Goal: Transaction & Acquisition: Purchase product/service

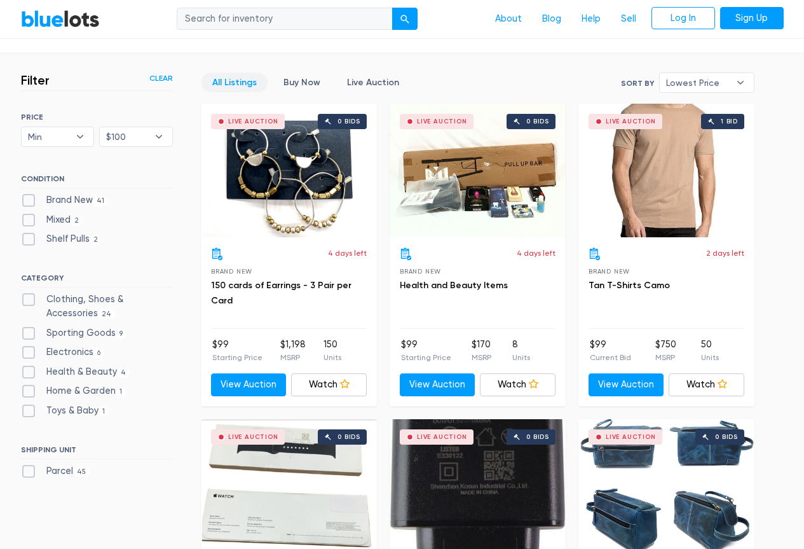
scroll to position [469, 0]
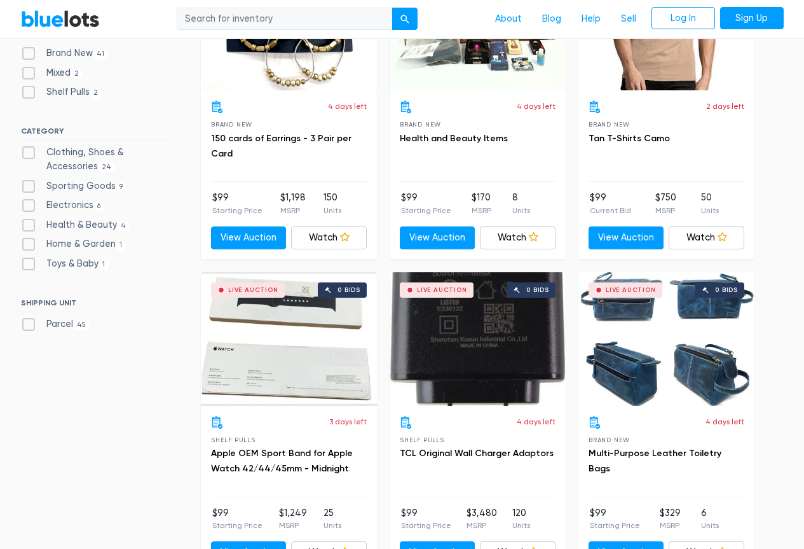
drag, startPoint x: 305, startPoint y: 170, endPoint x: 142, endPoint y: 202, distance: 165.2
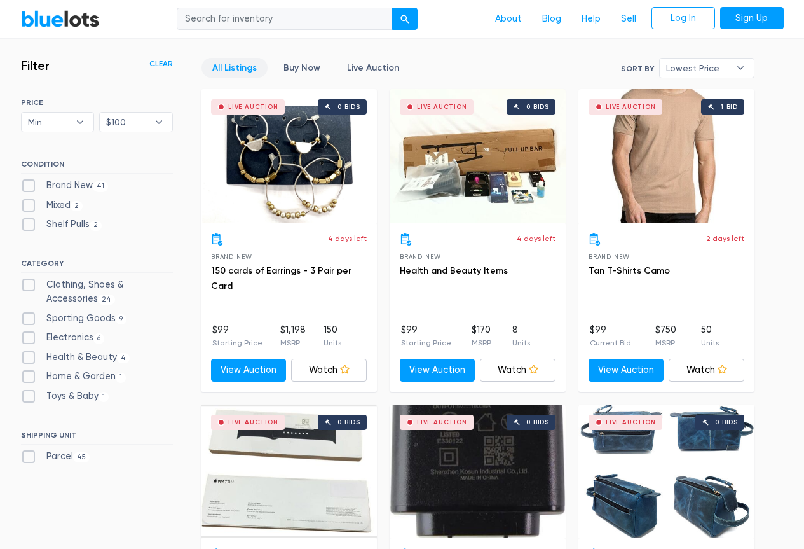
scroll to position [263, 0]
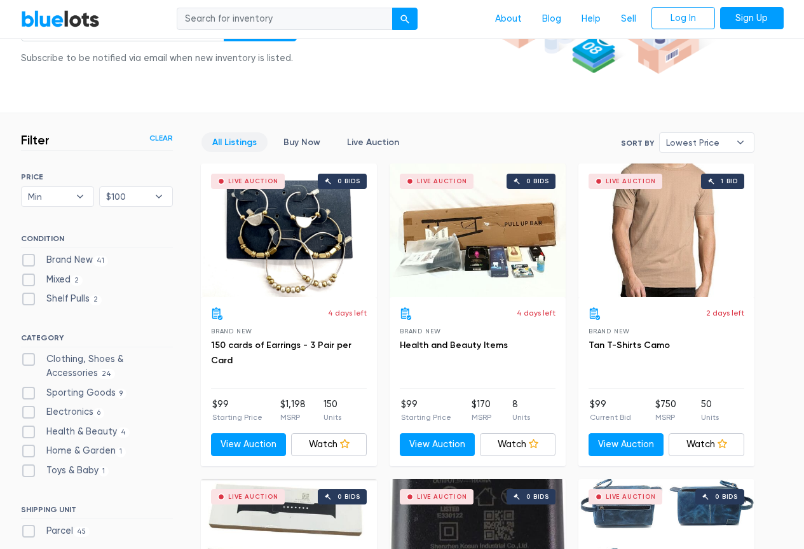
click at [53, 299] on label "Shelf Pulls 2" at bounding box center [61, 299] width 81 height 14
click at [29, 299] on Pulls"] "Shelf Pulls 2" at bounding box center [25, 296] width 8 height 8
checkbox Pulls"] "true"
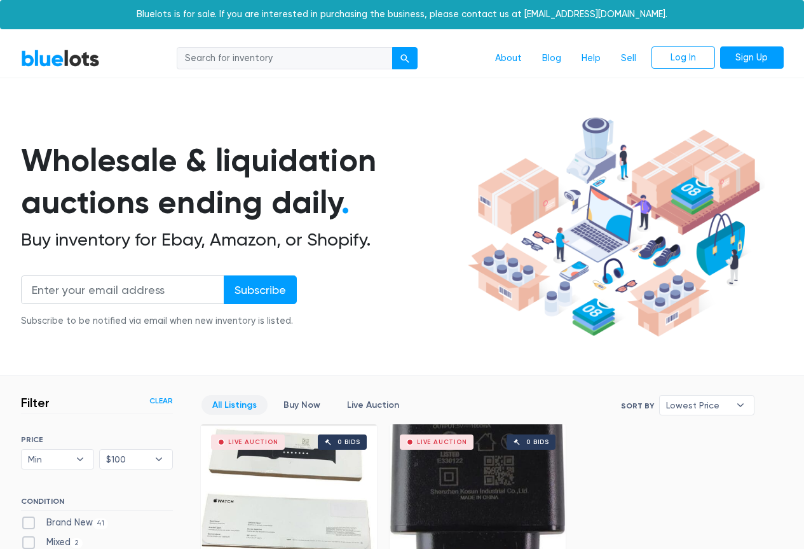
scroll to position [342, 0]
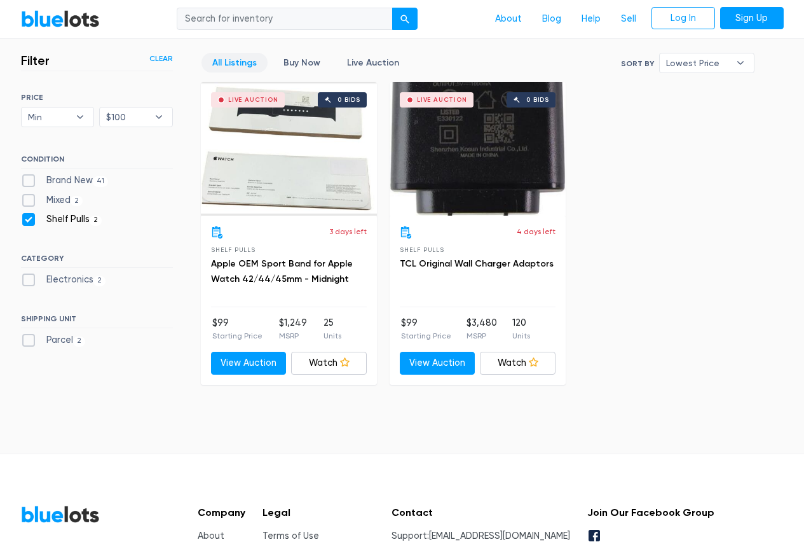
drag, startPoint x: 0, startPoint y: 0, endPoint x: 62, endPoint y: 287, distance: 293.3
drag, startPoint x: 62, startPoint y: 287, endPoint x: 613, endPoint y: 224, distance: 555.3
click at [613, 224] on div "All Listings Buy Now Live Auction Sort By Most Bids Ending Soonest Newly Listed…" at bounding box center [478, 218] width 554 height 331
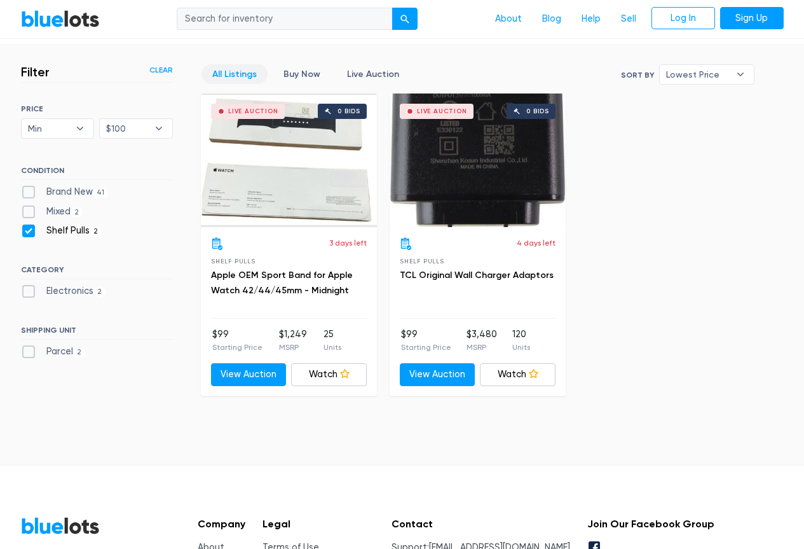
scroll to position [327, 0]
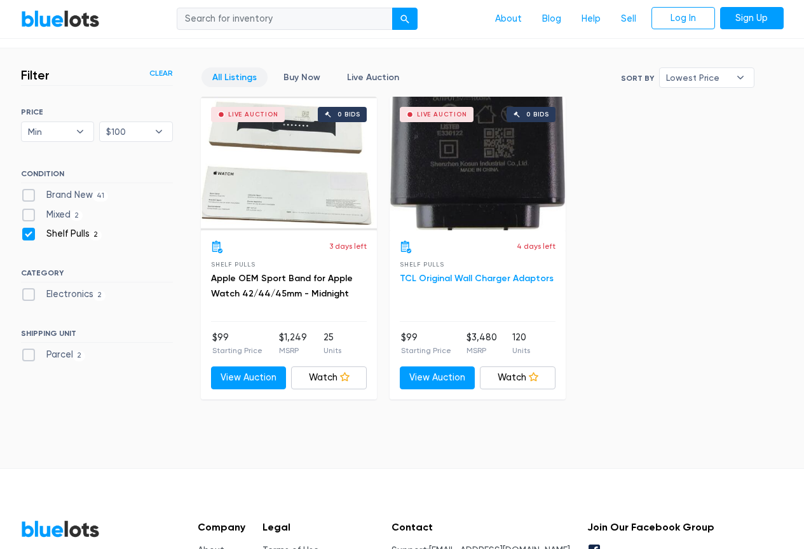
drag, startPoint x: 570, startPoint y: 246, endPoint x: 537, endPoint y: 272, distance: 42.1
drag, startPoint x: 537, startPoint y: 272, endPoint x: 446, endPoint y: 277, distance: 91.7
click at [446, 277] on link "TCL Original Wall Charger Adaptors" at bounding box center [477, 278] width 154 height 11
click at [28, 234] on label "Shelf Pulls 2" at bounding box center [61, 234] width 81 height 14
click at [28, 234] on Pulls"] "Shelf Pulls 2" at bounding box center [25, 231] width 8 height 8
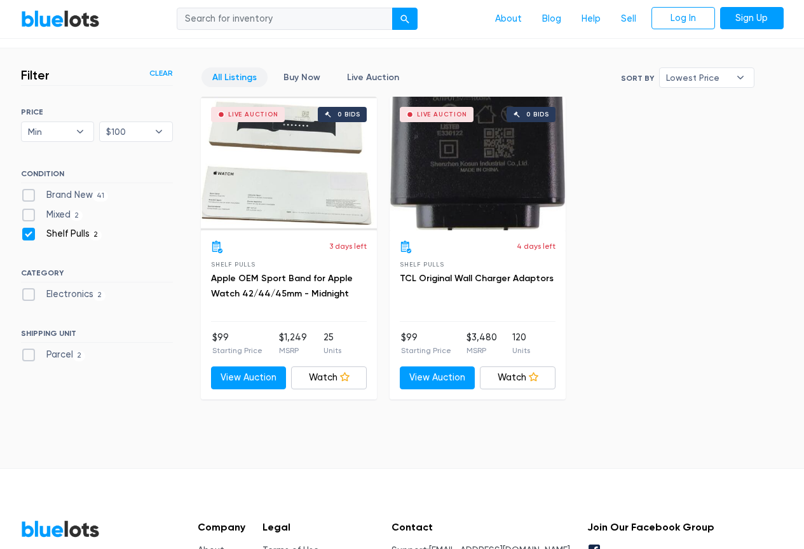
checkbox Pulls"] "false"
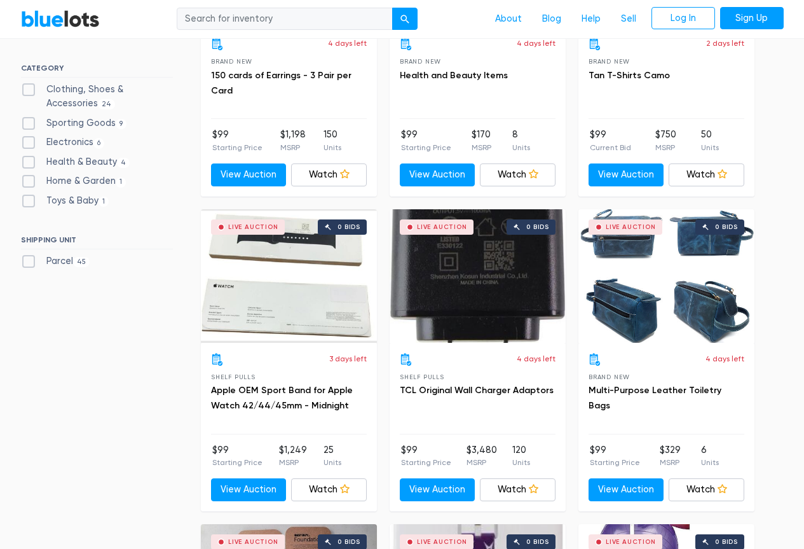
scroll to position [469, 0]
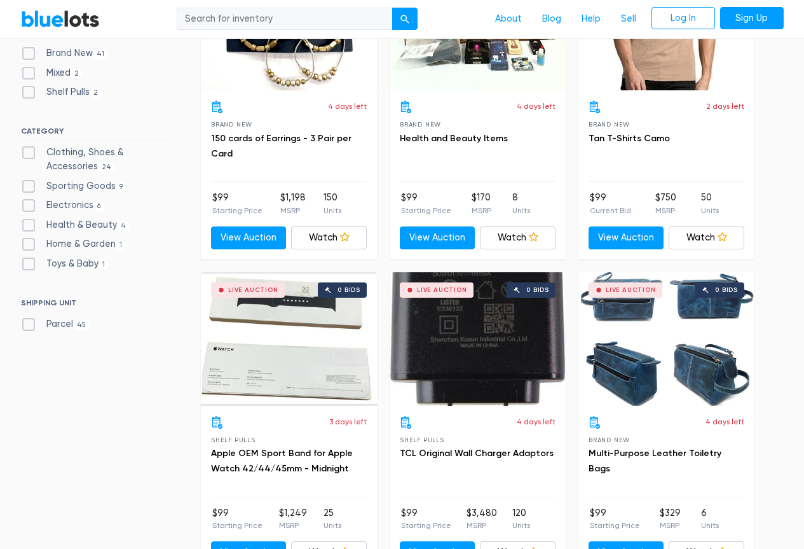
click at [32, 264] on label "Toys & Baby [DEMOGRAPHIC_DATA]" at bounding box center [65, 264] width 88 height 14
click at [29, 264] on Baby"] "Toys & Baby 1" at bounding box center [25, 261] width 8 height 8
checkbox Baby"] "true"
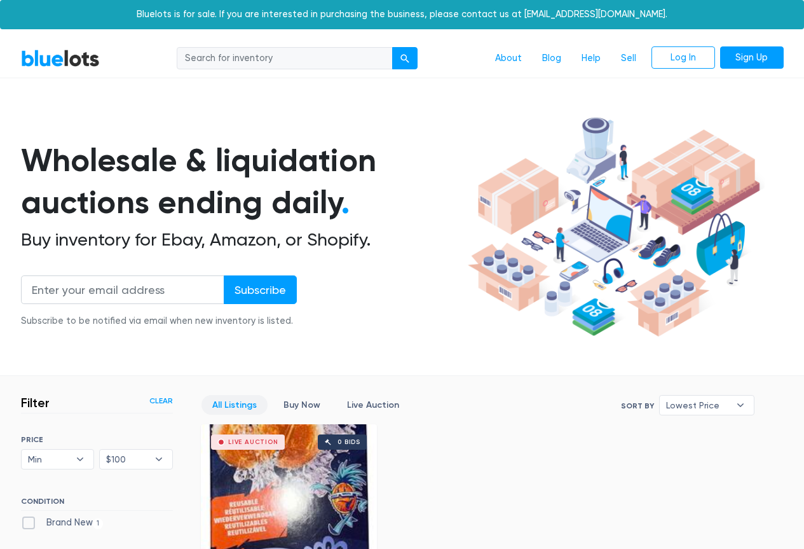
scroll to position [342, 0]
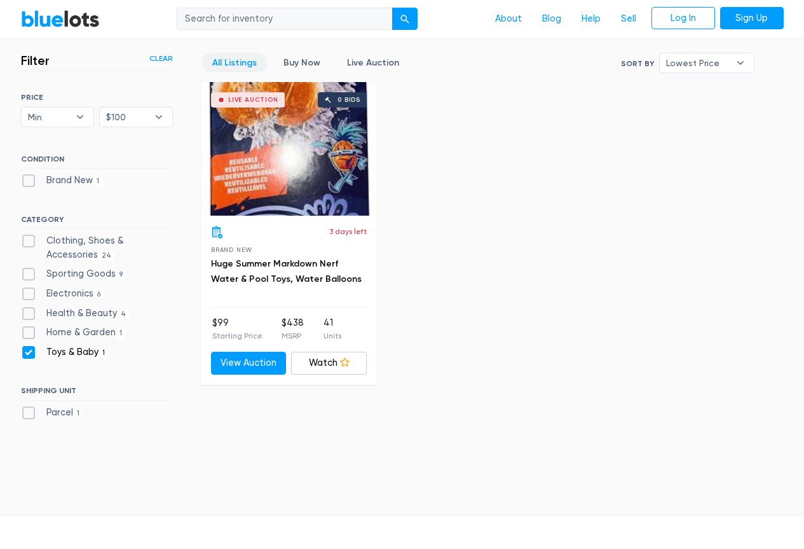
click at [30, 355] on label "Toys & Baby [DEMOGRAPHIC_DATA]" at bounding box center [65, 352] width 88 height 14
click at [29, 353] on Baby"] "Toys & Baby [DEMOGRAPHIC_DATA]" at bounding box center [25, 349] width 8 height 8
checkbox Baby"] "false"
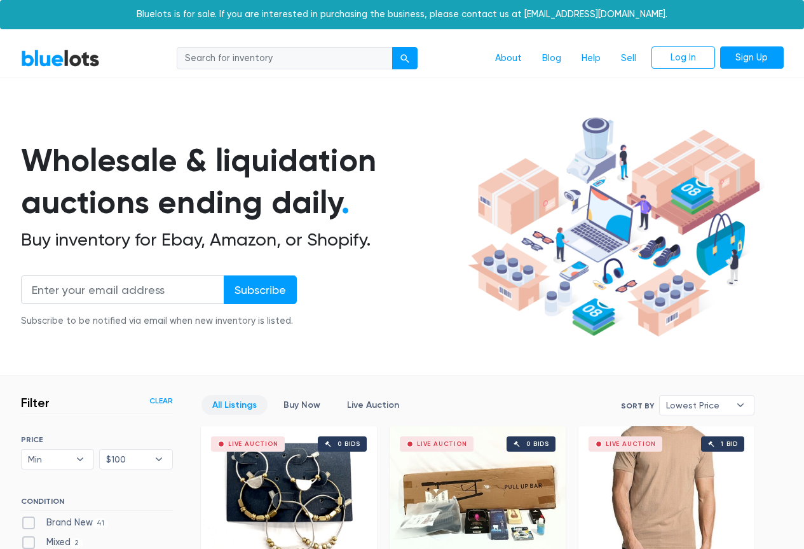
scroll to position [342, 0]
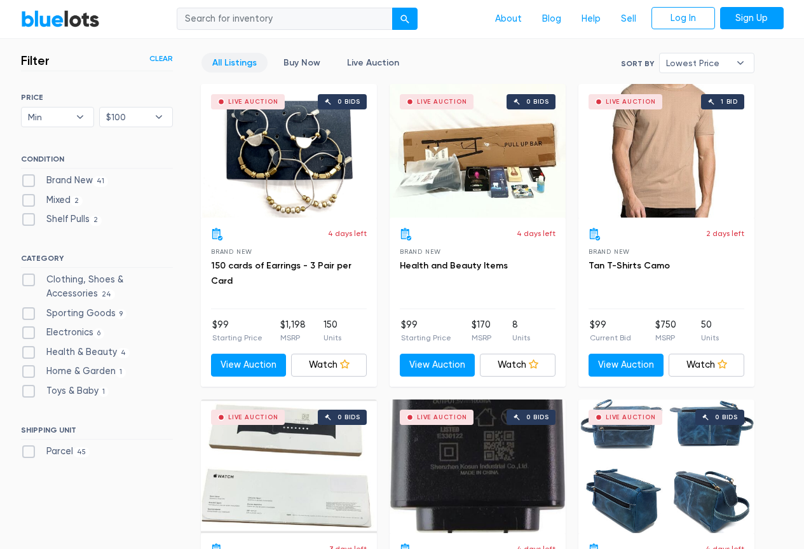
click at [27, 372] on label "Home & Garden 1" at bounding box center [74, 371] width 106 height 14
click at [27, 372] on Garden"] "Home & Garden 1" at bounding box center [25, 368] width 8 height 8
checkbox Garden"] "true"
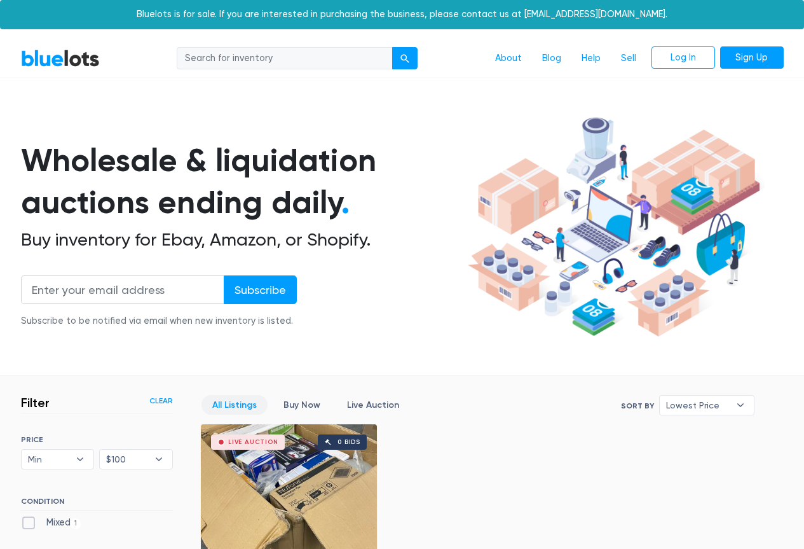
scroll to position [342, 0]
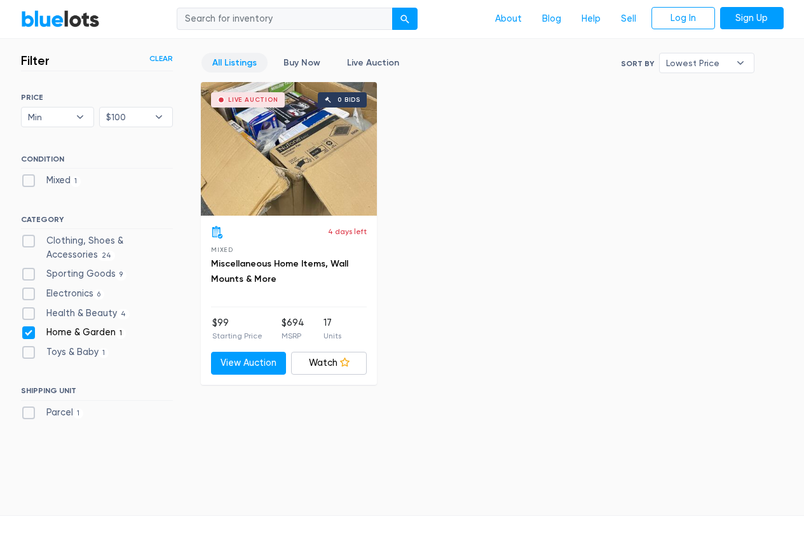
click at [383, 270] on div "All Listings Buy Now Live Auction Sort By Most Bids Ending Soonest Newly Listed…" at bounding box center [478, 218] width 554 height 331
click at [29, 333] on label "Home & Garden 1" at bounding box center [74, 332] width 106 height 14
click at [29, 333] on Garden"] "Home & Garden 1" at bounding box center [25, 329] width 8 height 8
checkbox Garden"] "false"
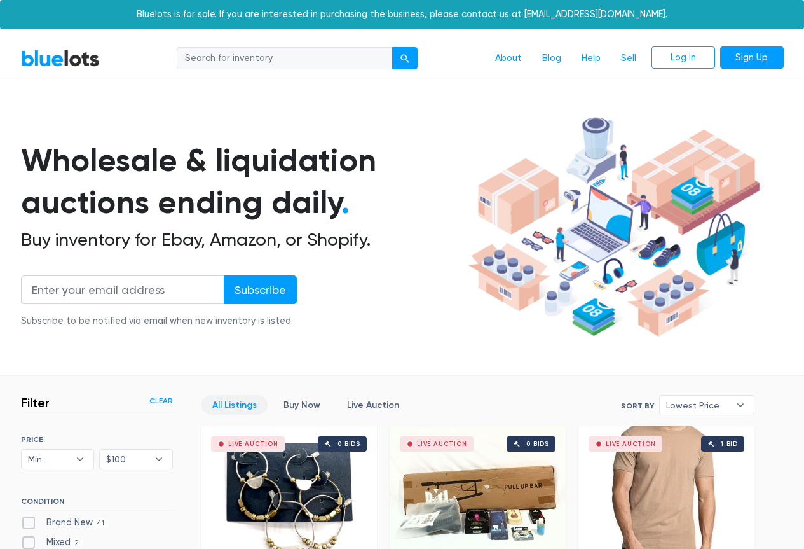
scroll to position [342, 0]
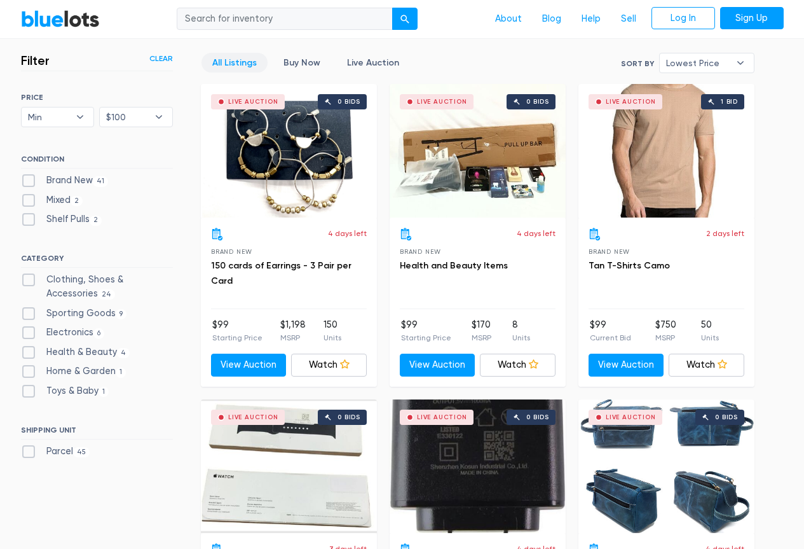
click at [29, 371] on label "Home & Garden 1" at bounding box center [74, 371] width 106 height 14
click at [29, 371] on Garden"] "Home & Garden 1" at bounding box center [25, 368] width 8 height 8
checkbox Garden"] "true"
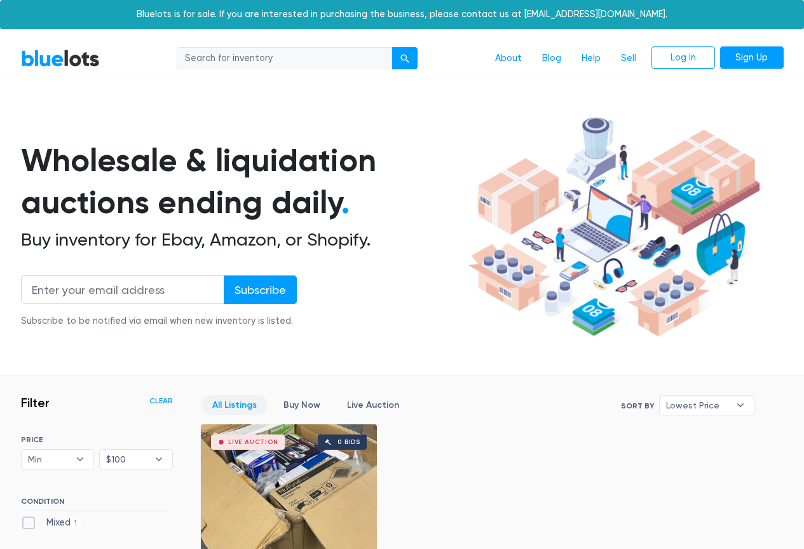
scroll to position [342, 0]
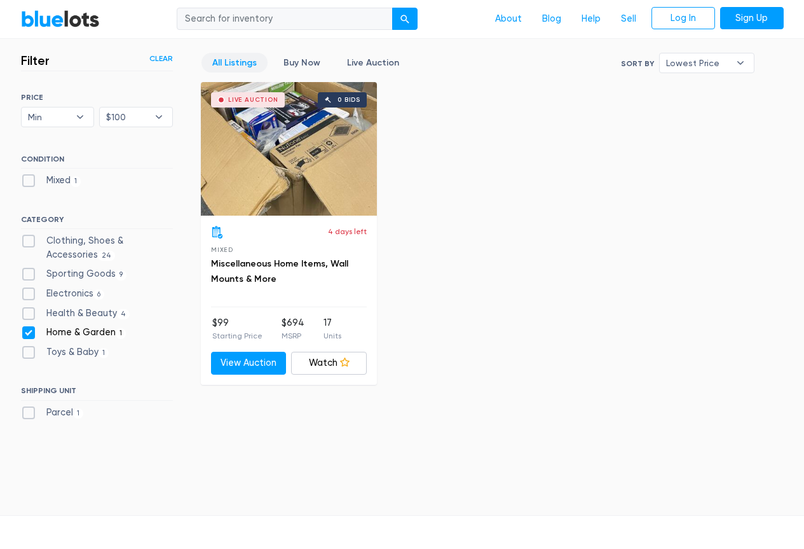
click at [250, 269] on h3 "Miscellaneous Home Items, Wall Mounts & More" at bounding box center [289, 271] width 156 height 31
click at [279, 179] on div "Live Auction 0 bids" at bounding box center [289, 148] width 176 height 133
click at [33, 331] on label "Home & Garden 1" at bounding box center [74, 332] width 106 height 14
click at [29, 331] on Garden"] "Home & Garden 1" at bounding box center [25, 329] width 8 height 8
checkbox Garden"] "false"
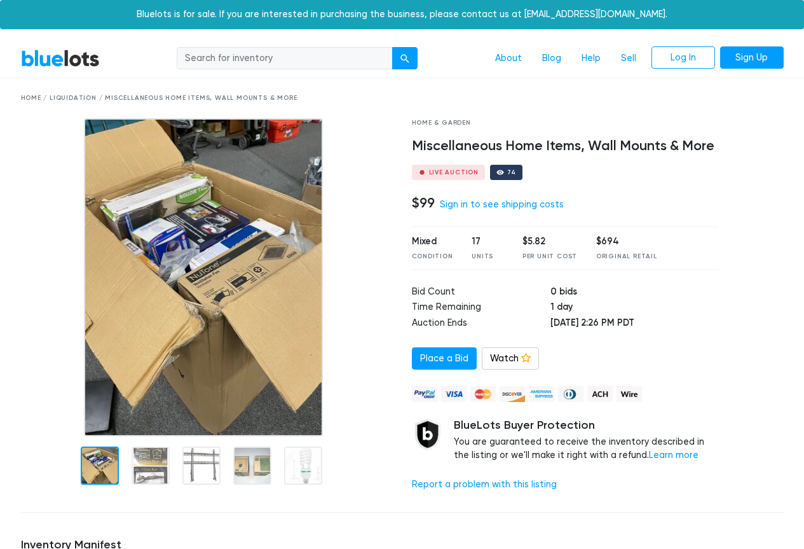
drag, startPoint x: 0, startPoint y: 0, endPoint x: 101, endPoint y: 183, distance: 209.1
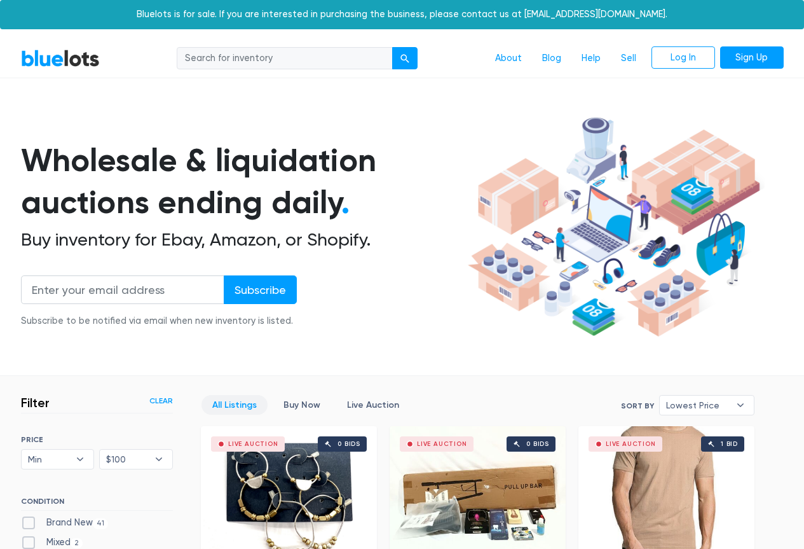
scroll to position [342, 0]
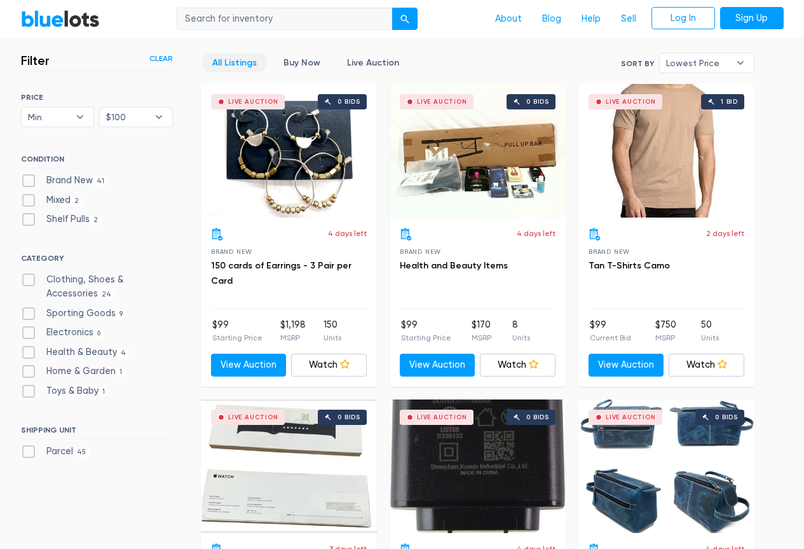
click at [31, 334] on label "Electronics 6" at bounding box center [63, 332] width 84 height 14
click at [29, 334] on input "Electronics 6" at bounding box center [25, 329] width 8 height 8
checkbox input "true"
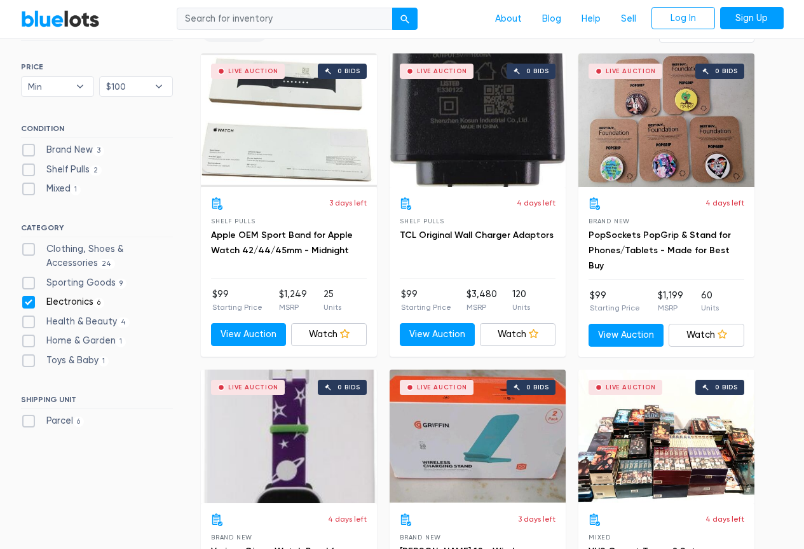
scroll to position [342, 0]
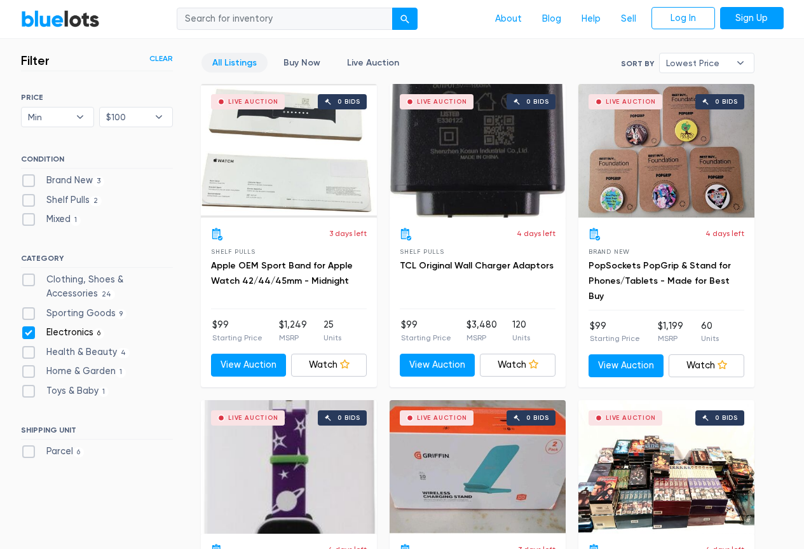
click at [25, 329] on label "Electronics 6" at bounding box center [63, 332] width 84 height 14
click at [25, 329] on input "Electronics 6" at bounding box center [25, 329] width 8 height 8
checkbox input "false"
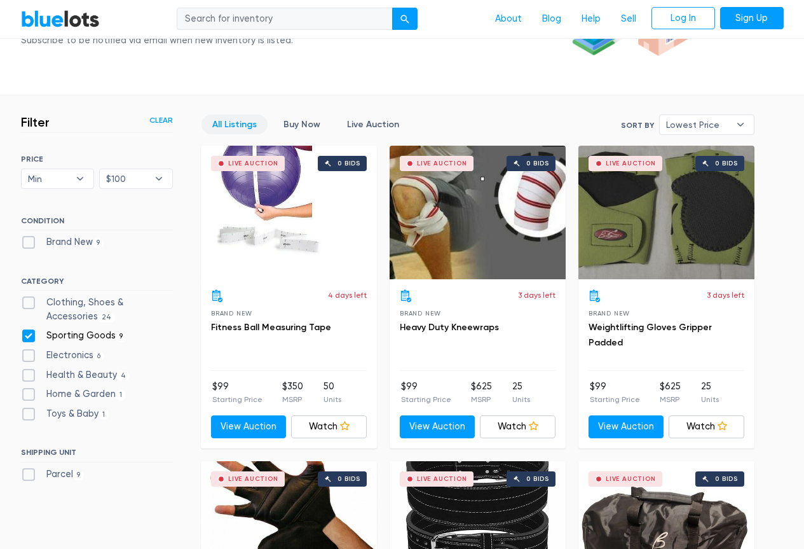
scroll to position [278, 0]
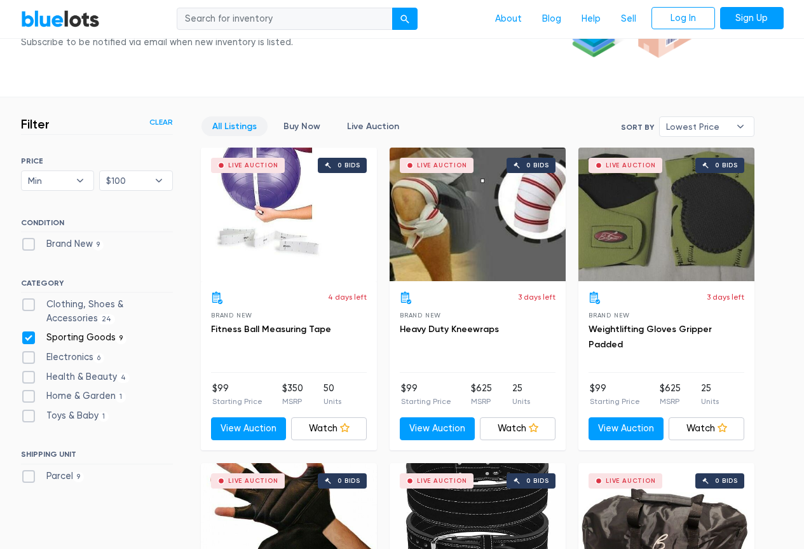
click at [31, 336] on label "Sporting Goods 9" at bounding box center [74, 338] width 106 height 14
click at [29, 336] on Goods"] "Sporting Goods 9" at bounding box center [25, 335] width 8 height 8
checkbox Goods"] "false"
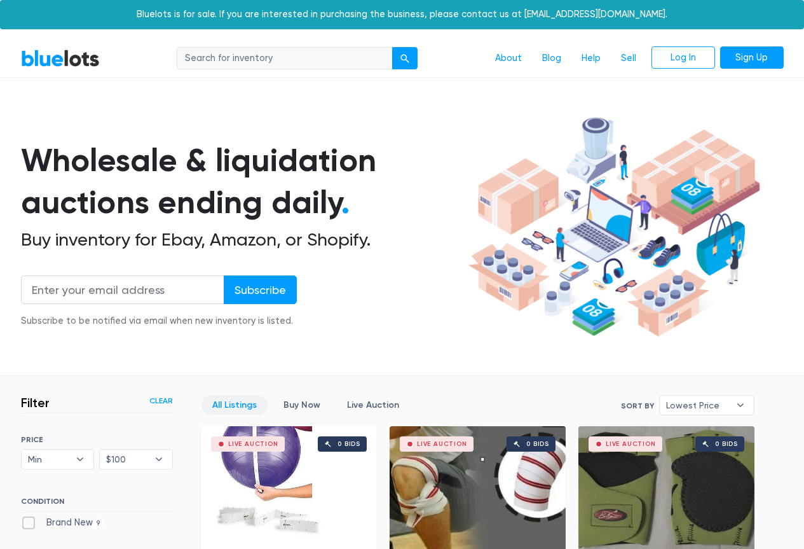
scroll to position [342, 0]
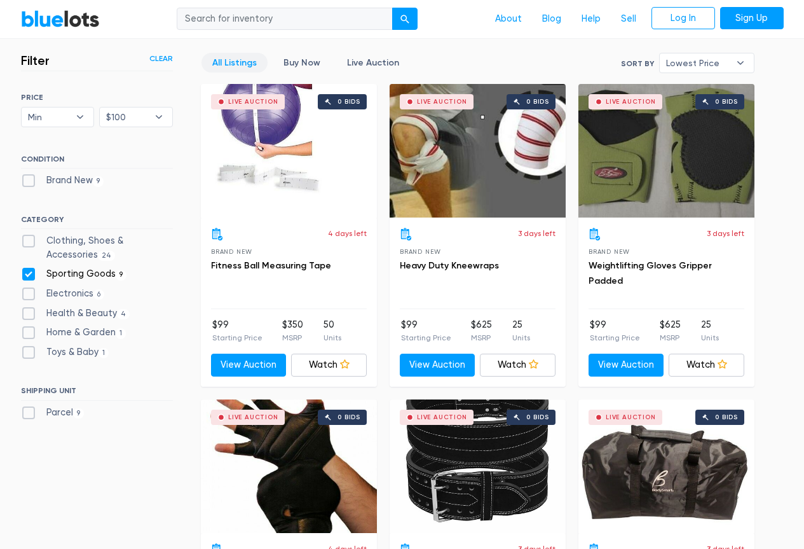
click at [31, 277] on label "Sporting Goods 9" at bounding box center [74, 274] width 106 height 14
click at [29, 275] on Goods"] "Sporting Goods 9" at bounding box center [25, 271] width 8 height 8
checkbox Goods"] "false"
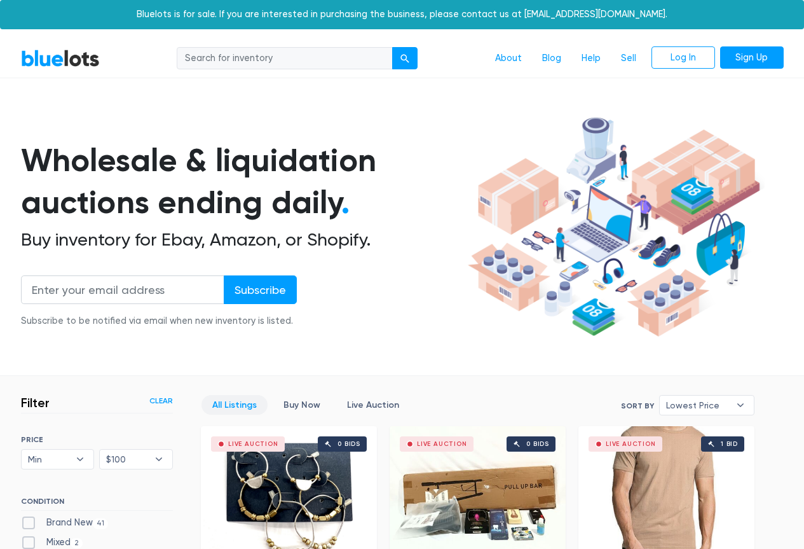
scroll to position [342, 0]
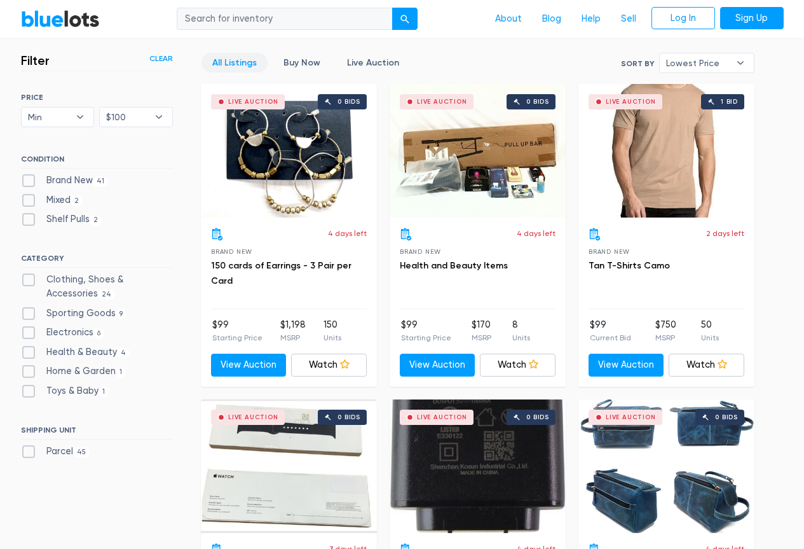
click at [27, 283] on label "Clothing, Shoes & Accessories 24" at bounding box center [97, 286] width 152 height 27
click at [27, 281] on Accessories"] "Clothing, Shoes & Accessories 24" at bounding box center [25, 277] width 8 height 8
checkbox Accessories"] "true"
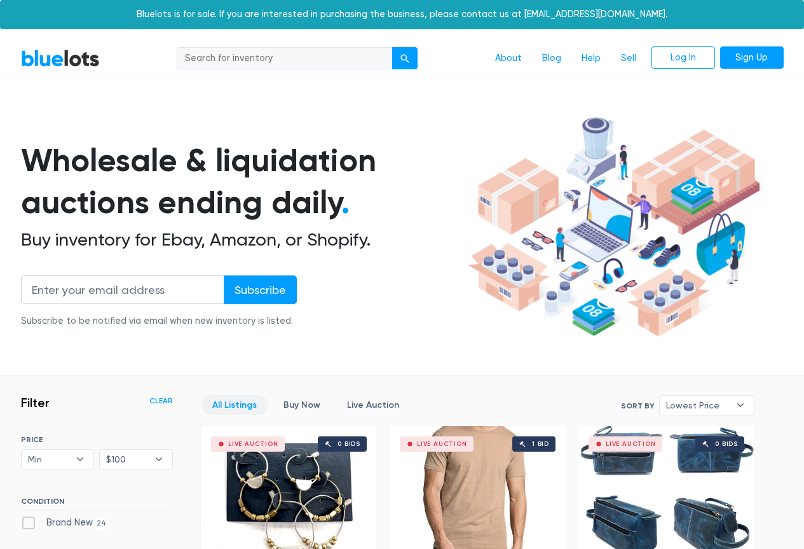
click at [157, 397] on link "Clear" at bounding box center [161, 400] width 24 height 11
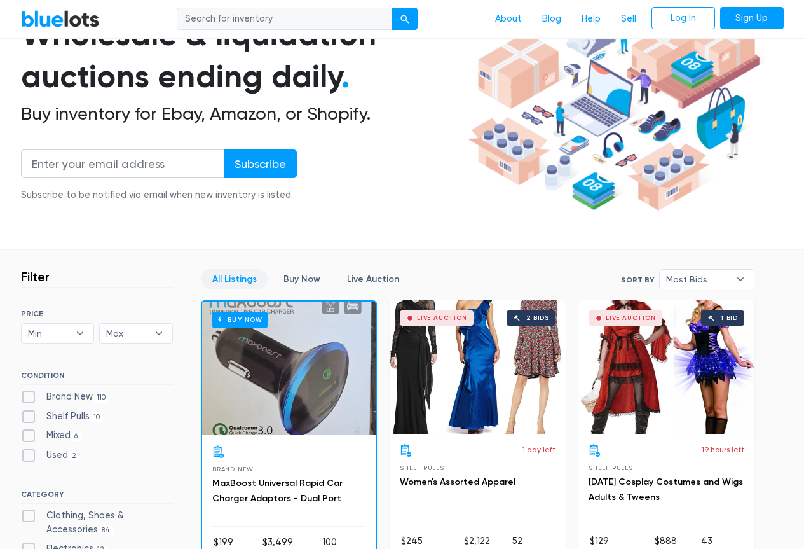
scroll to position [88, 0]
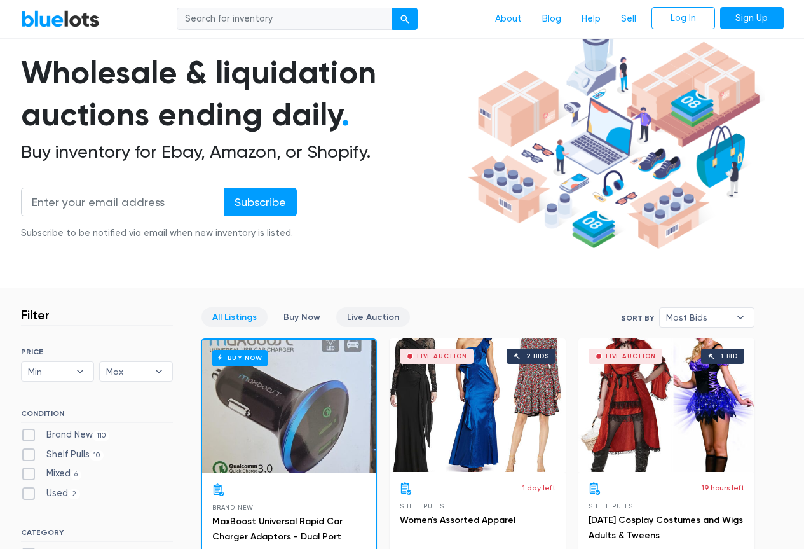
click at [366, 315] on link "Live Auction" at bounding box center [373, 317] width 74 height 20
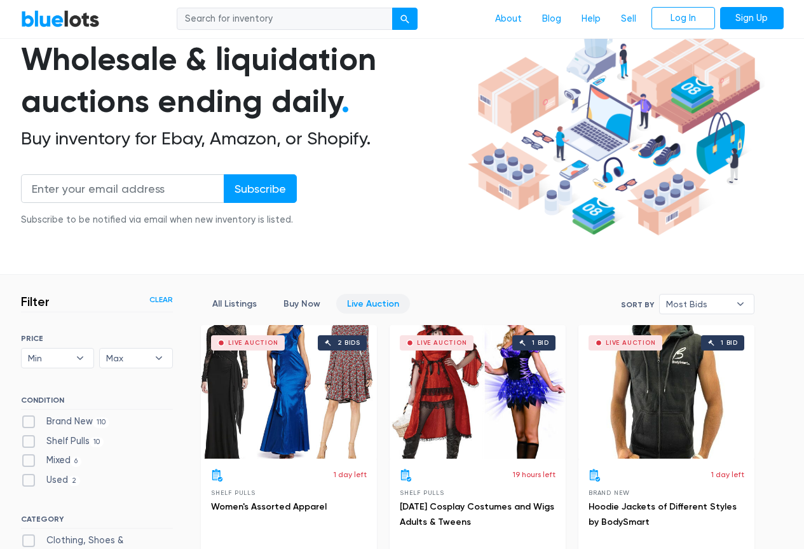
scroll to position [24, 0]
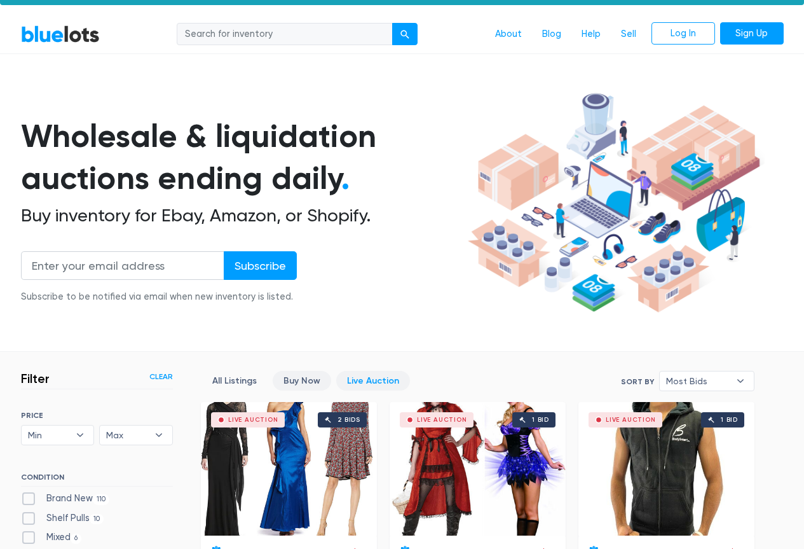
click at [303, 381] on link "Buy Now" at bounding box center [302, 381] width 58 height 20
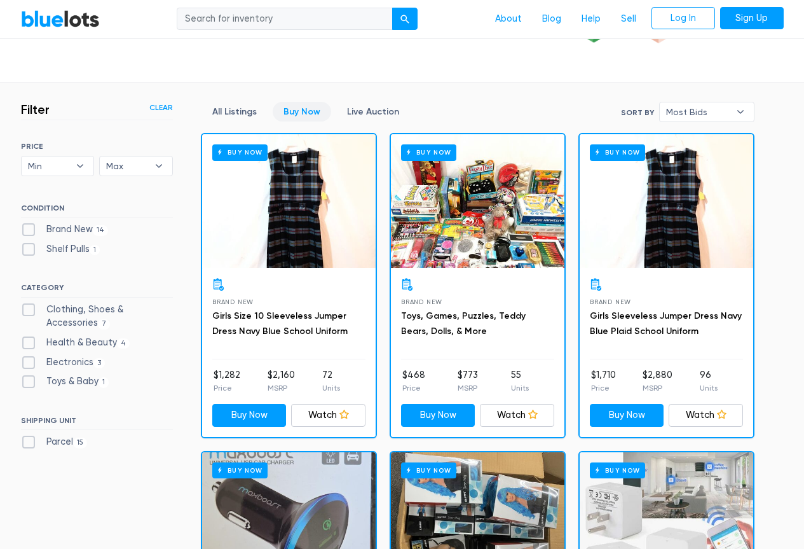
scroll to position [215, 0]
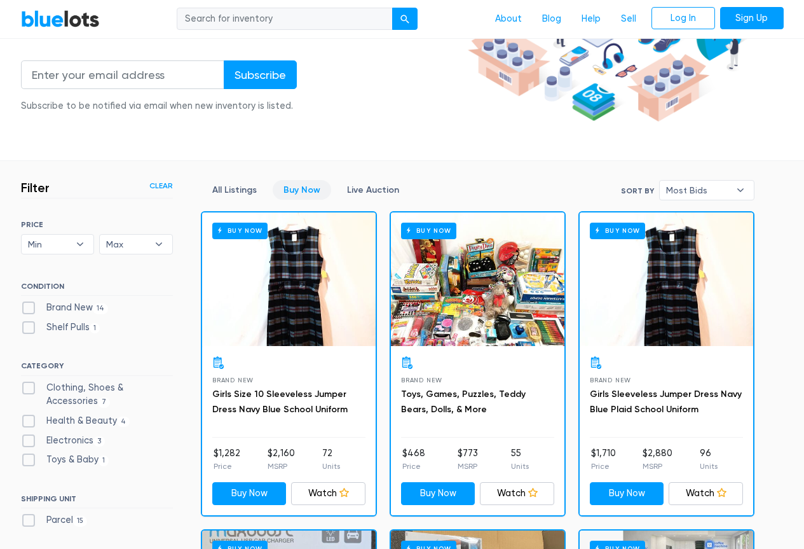
click at [165, 184] on link "Clear" at bounding box center [161, 185] width 24 height 11
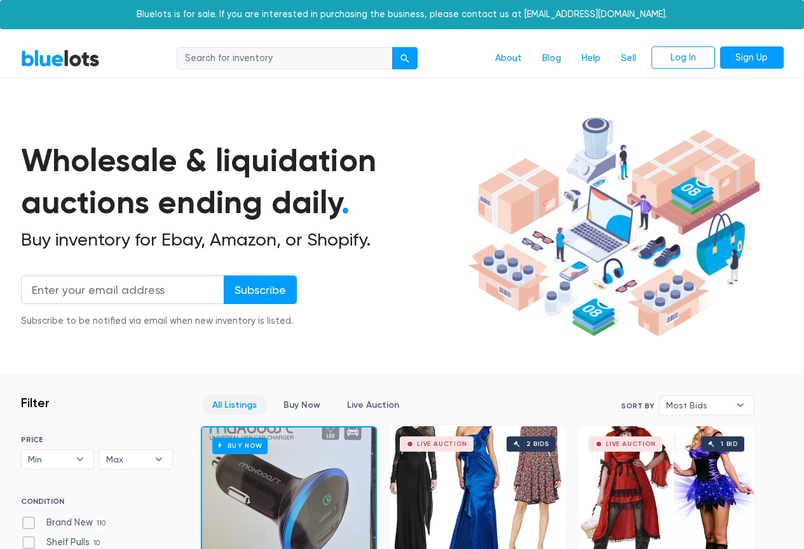
scroll to position [342, 0]
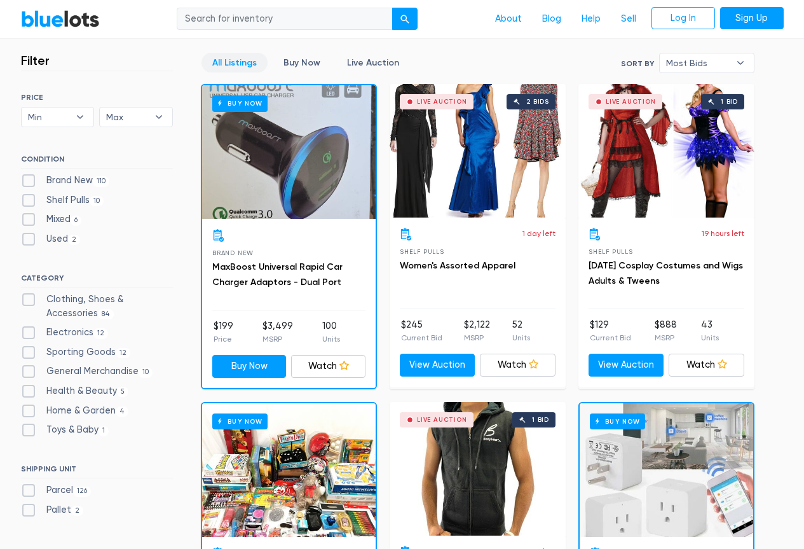
click at [29, 199] on label "Shelf Pulls 10" at bounding box center [62, 200] width 83 height 14
click at [29, 199] on Pulls"] "Shelf Pulls 10" at bounding box center [25, 197] width 8 height 8
checkbox Pulls"] "true"
